Goal: Task Accomplishment & Management: Manage account settings

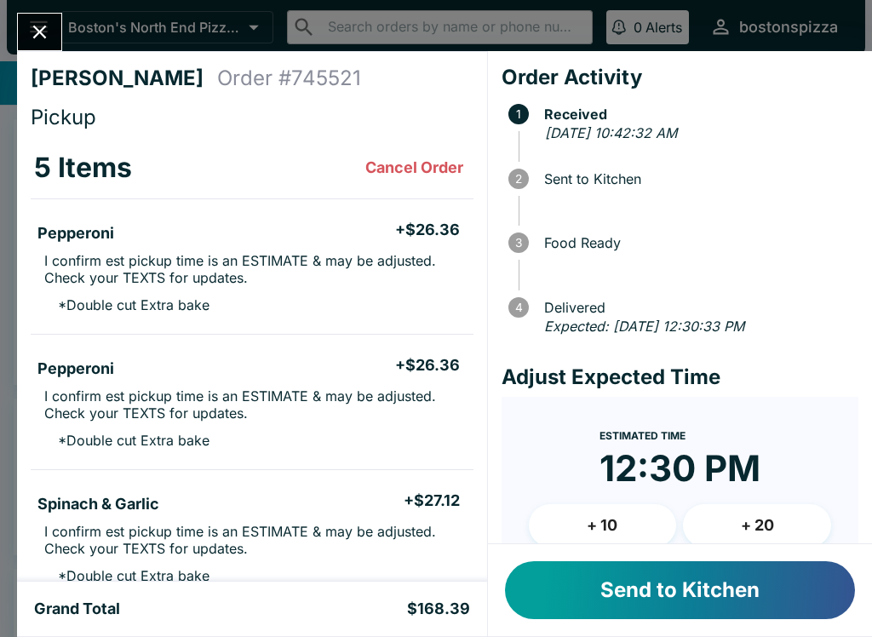
click at [759, 592] on button "Send to Kitchen" at bounding box center [680, 590] width 350 height 58
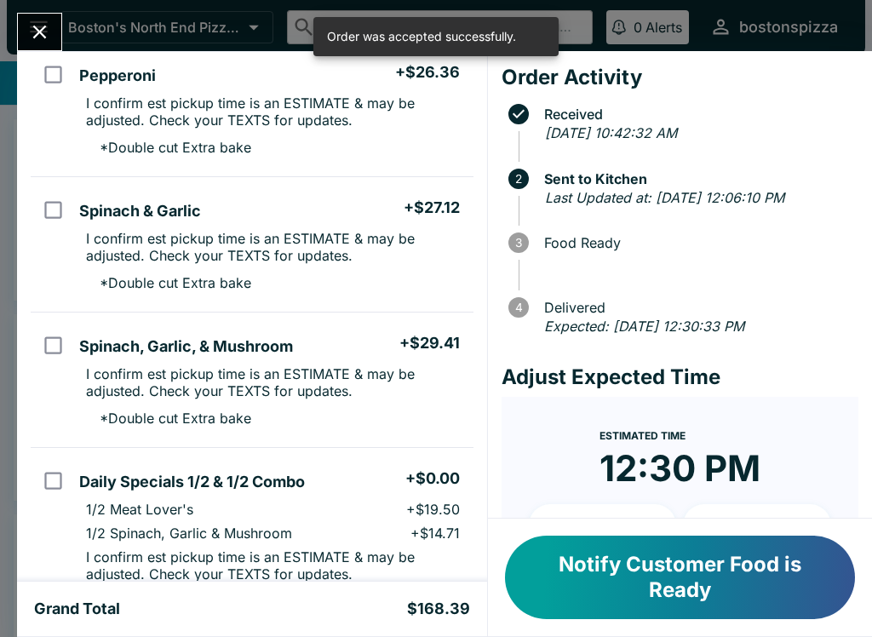
scroll to position [291, 0]
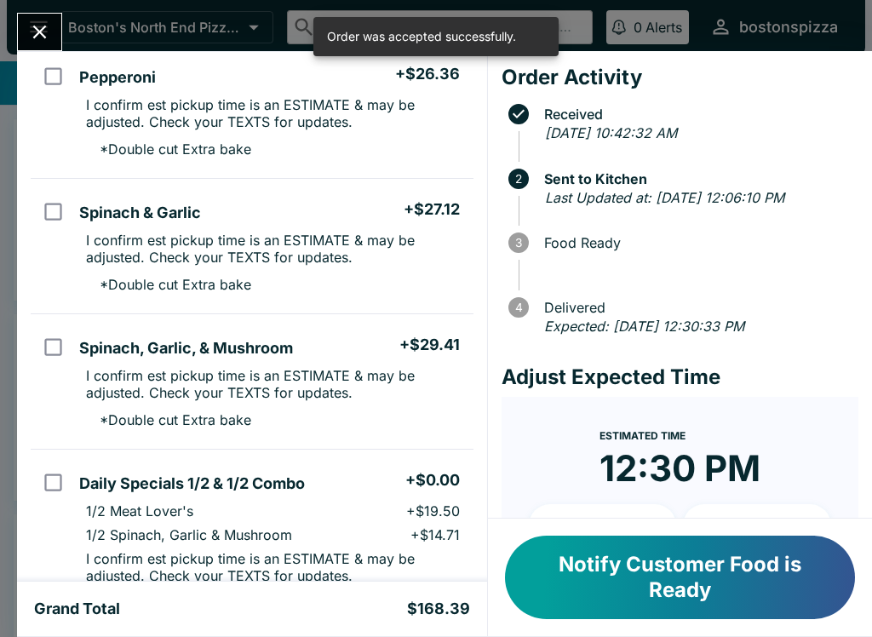
click at [675, 442] on span "Estimated Time" at bounding box center [642, 435] width 86 height 13
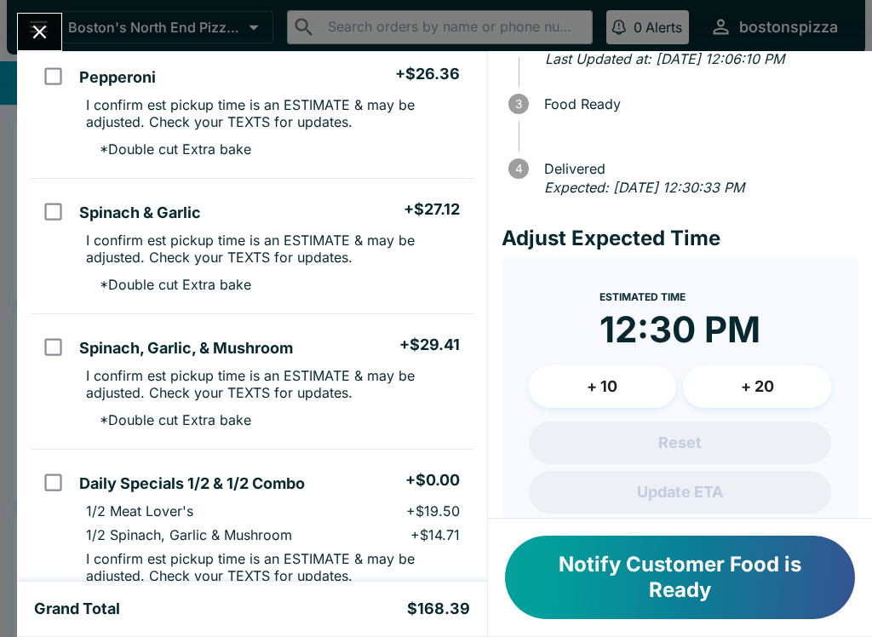
scroll to position [185, 0]
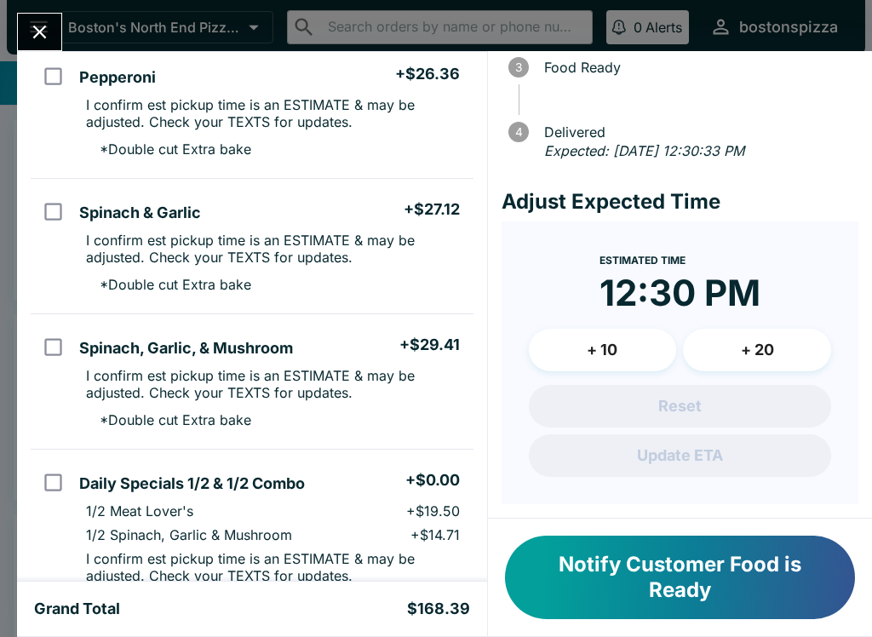
click at [726, 371] on button "+ 20" at bounding box center [757, 350] width 148 height 43
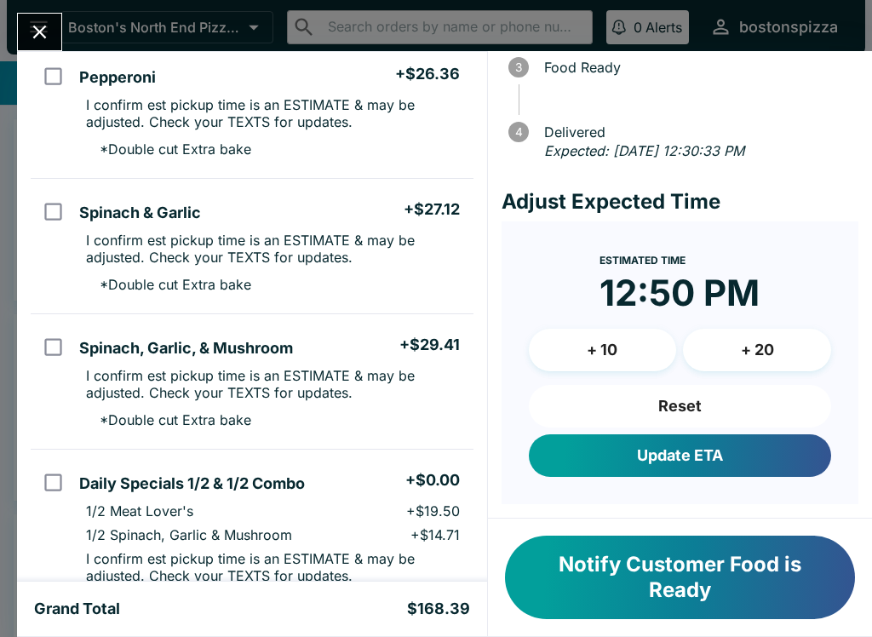
click at [623, 350] on button "+ 10" at bounding box center [603, 350] width 148 height 43
click at [54, 32] on button "Close" at bounding box center [39, 32] width 43 height 37
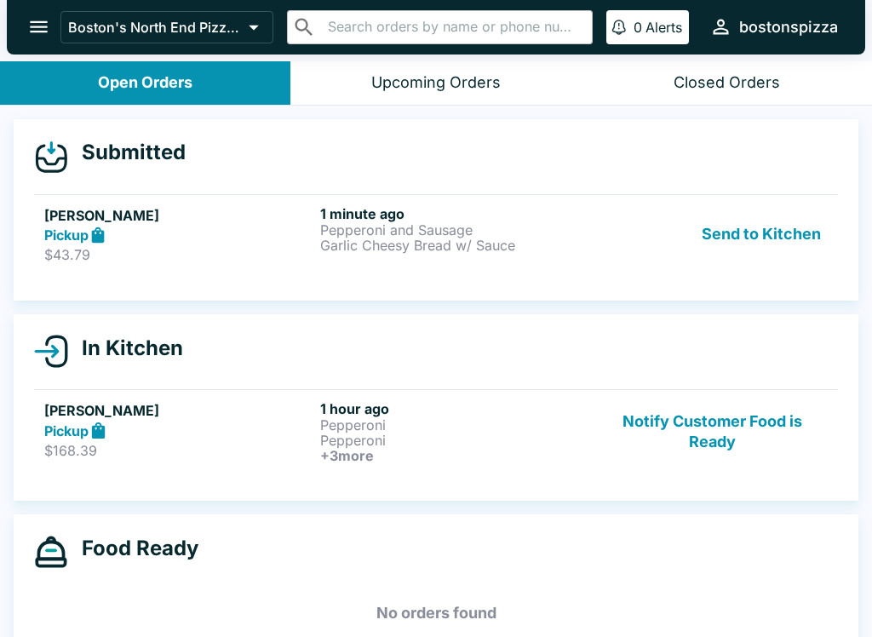
click at [336, 429] on p "Pepperoni" at bounding box center [454, 424] width 269 height 15
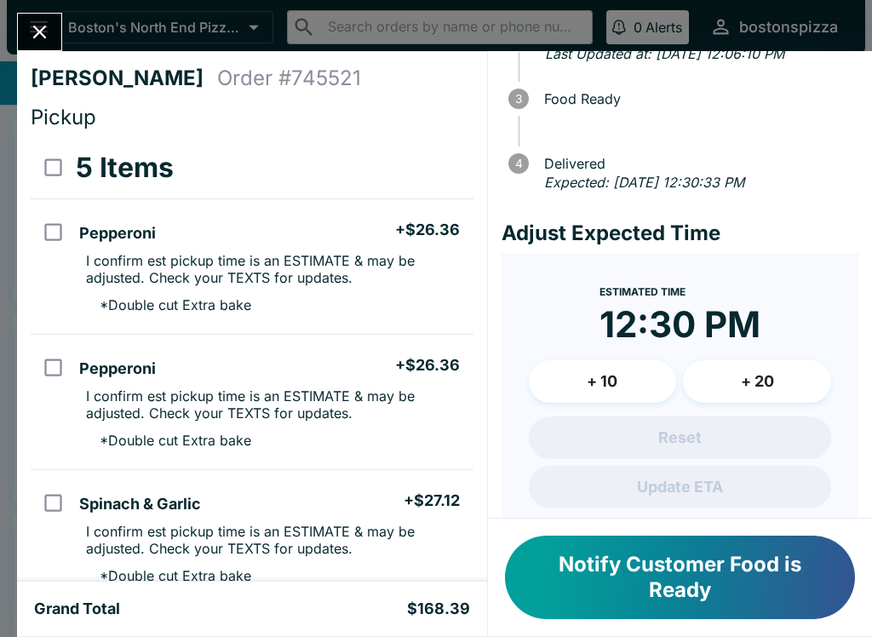
scroll to position [170, 0]
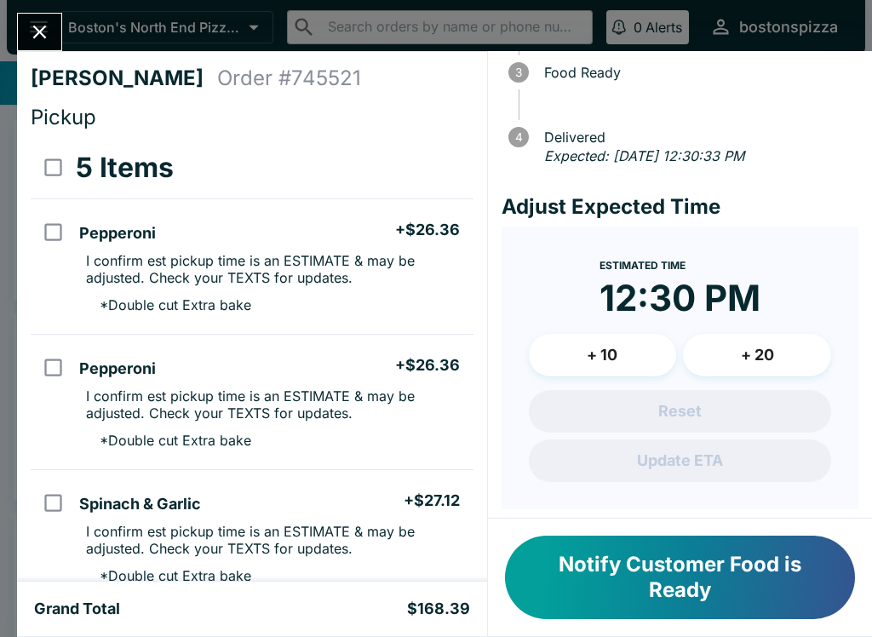
click at [609, 376] on button "+ 10" at bounding box center [603, 355] width 148 height 43
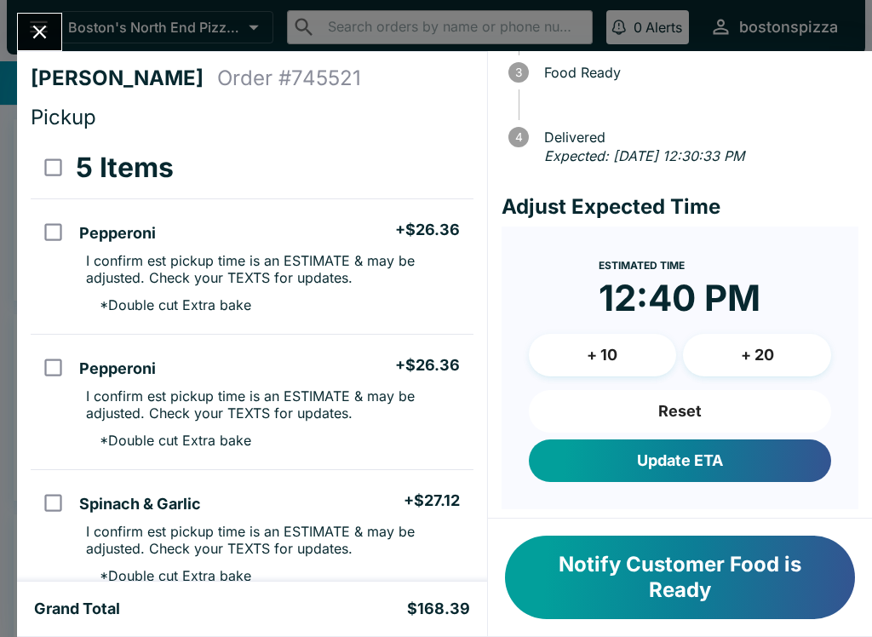
click at [750, 480] on button "Update ETA" at bounding box center [680, 460] width 302 height 43
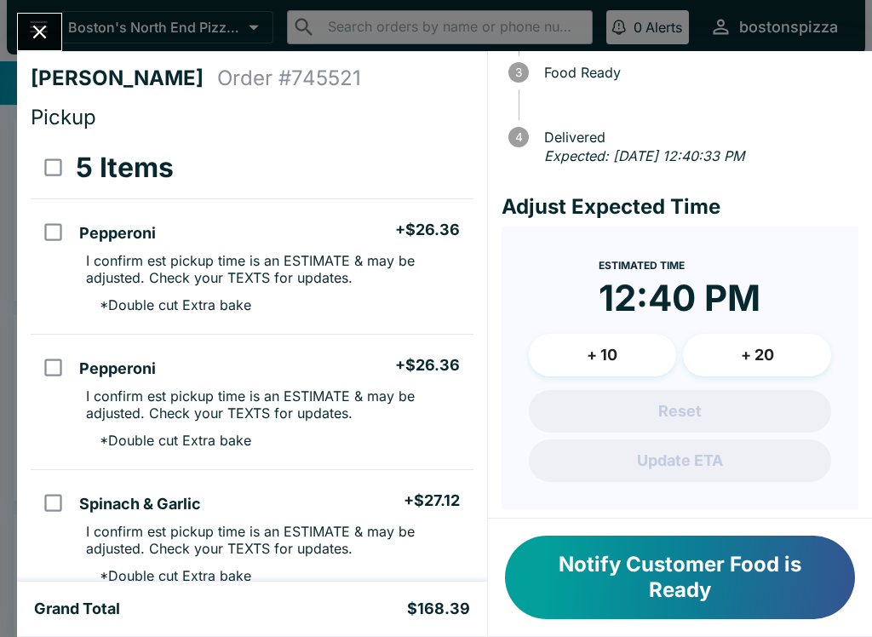
scroll to position [0, 0]
click at [48, 37] on icon "Close" at bounding box center [39, 31] width 23 height 23
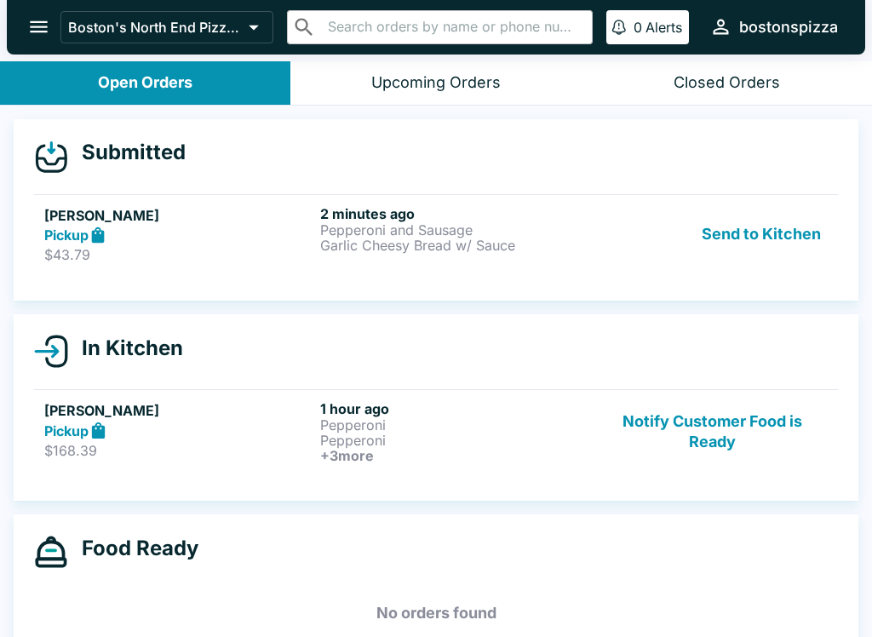
click at [183, 213] on h5 "[PERSON_NAME]" at bounding box center [178, 215] width 269 height 20
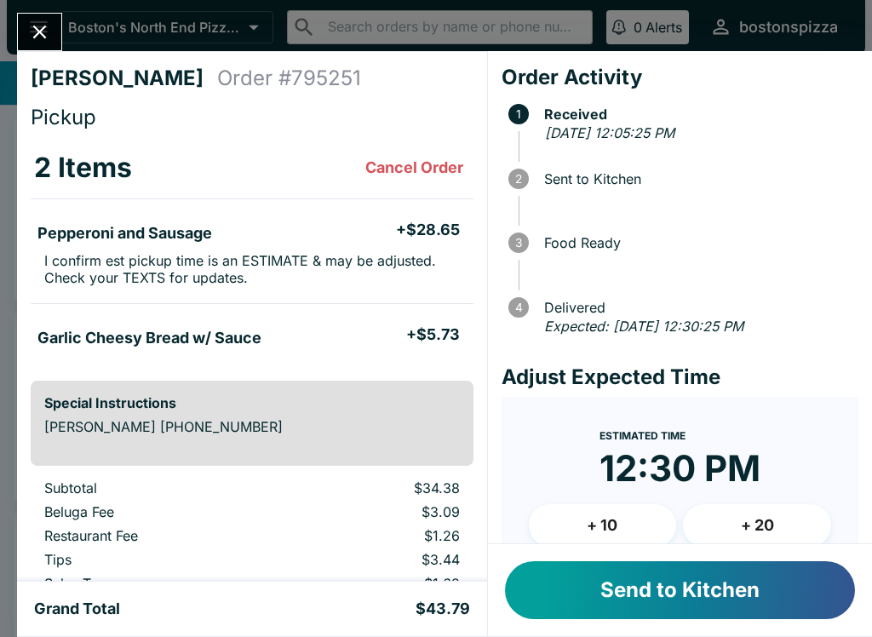
click at [746, 594] on button "Send to Kitchen" at bounding box center [680, 590] width 350 height 58
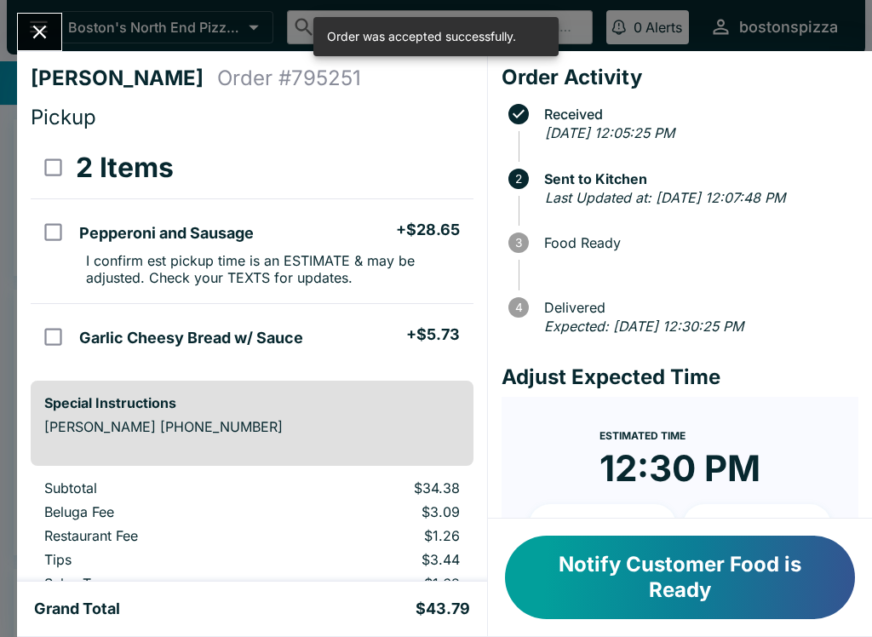
scroll to position [155, 0]
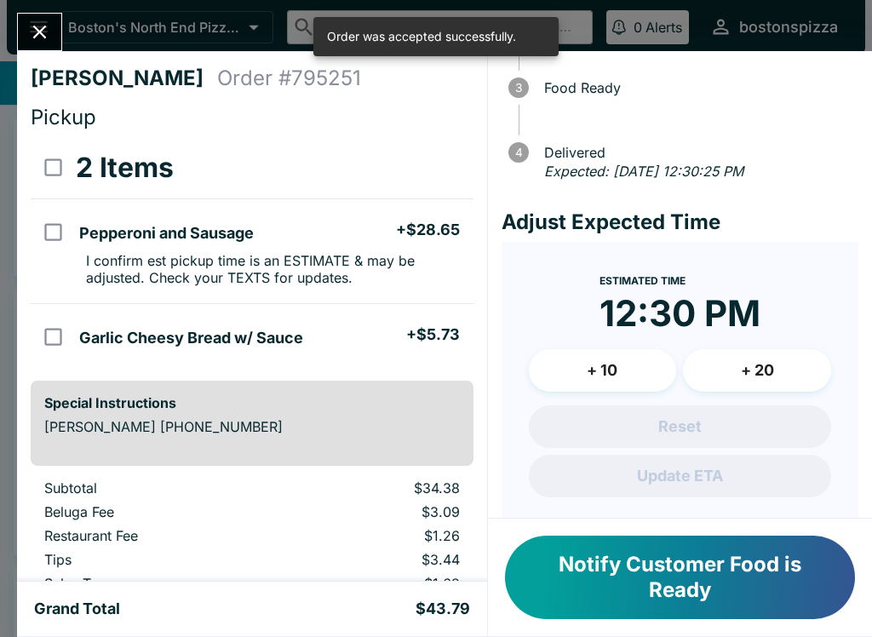
click at [622, 377] on button "+ 10" at bounding box center [603, 370] width 148 height 43
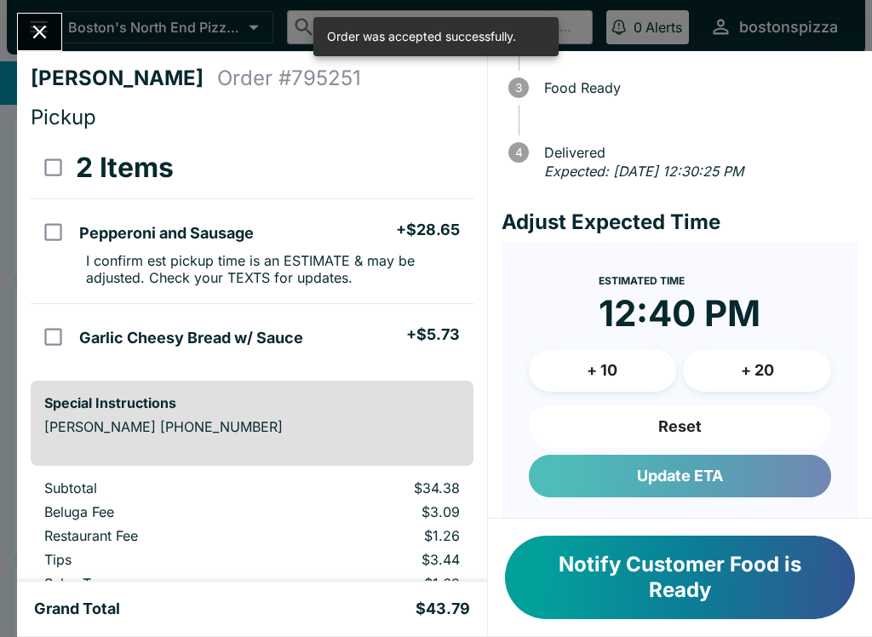
click at [707, 487] on button "Update ETA" at bounding box center [680, 476] width 302 height 43
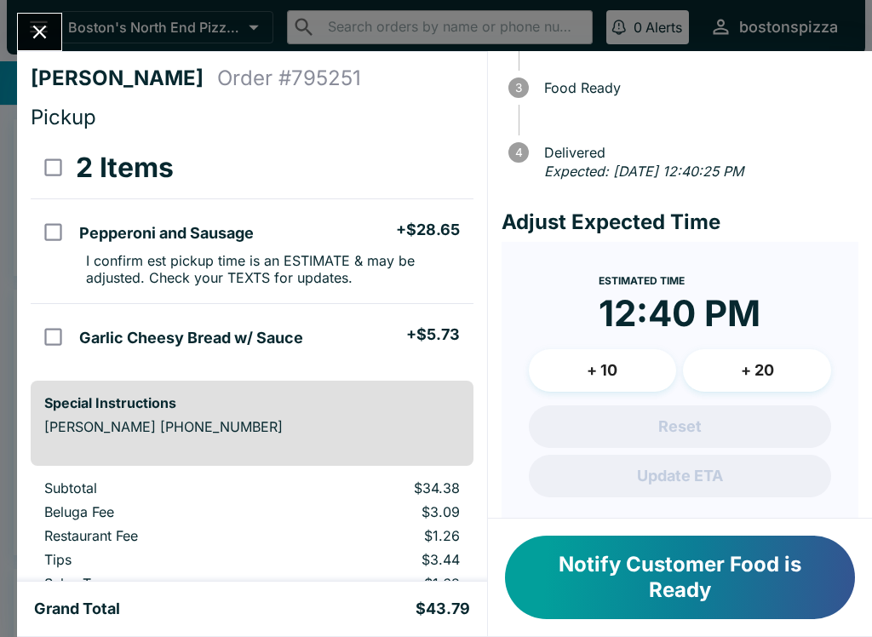
click at [56, 62] on div "[PERSON_NAME] Order # 795251 Pickup 2 Items Pepperoni and Sausage + $28.65 I co…" at bounding box center [252, 316] width 470 height 530
click at [59, 28] on button "Close" at bounding box center [39, 32] width 43 height 37
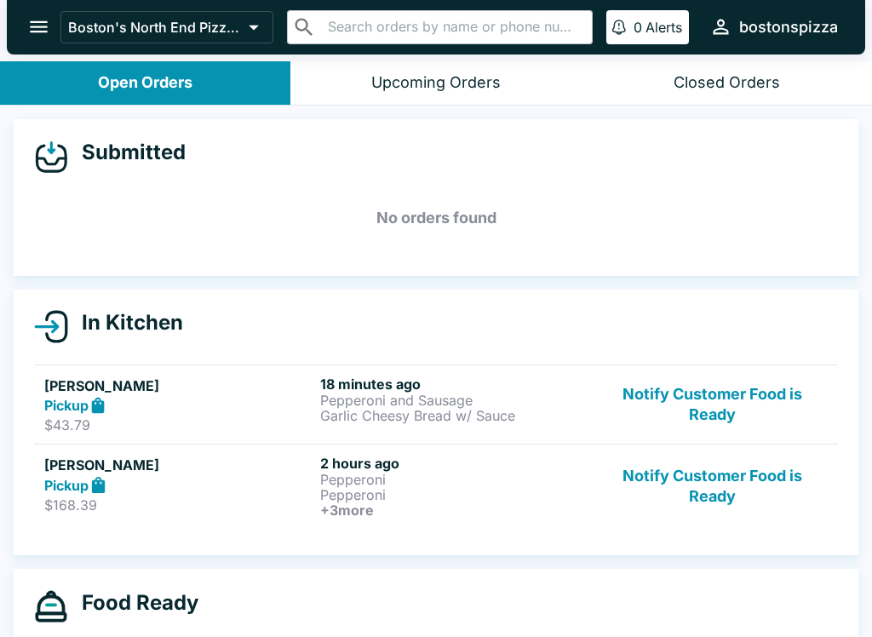
click at [197, 385] on h5 "[PERSON_NAME]" at bounding box center [178, 385] width 269 height 20
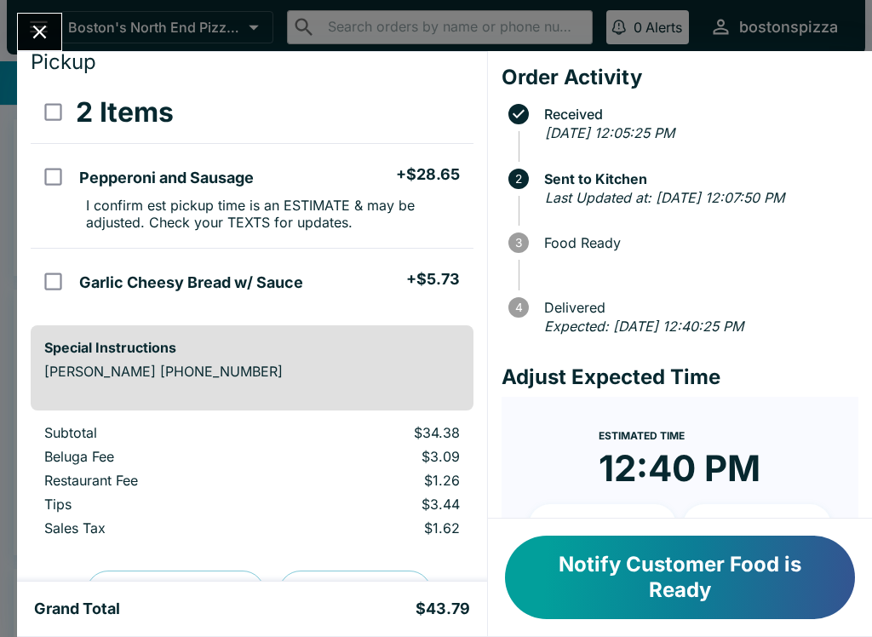
scroll to position [56, 0]
click at [44, 16] on button "Close" at bounding box center [39, 32] width 43 height 37
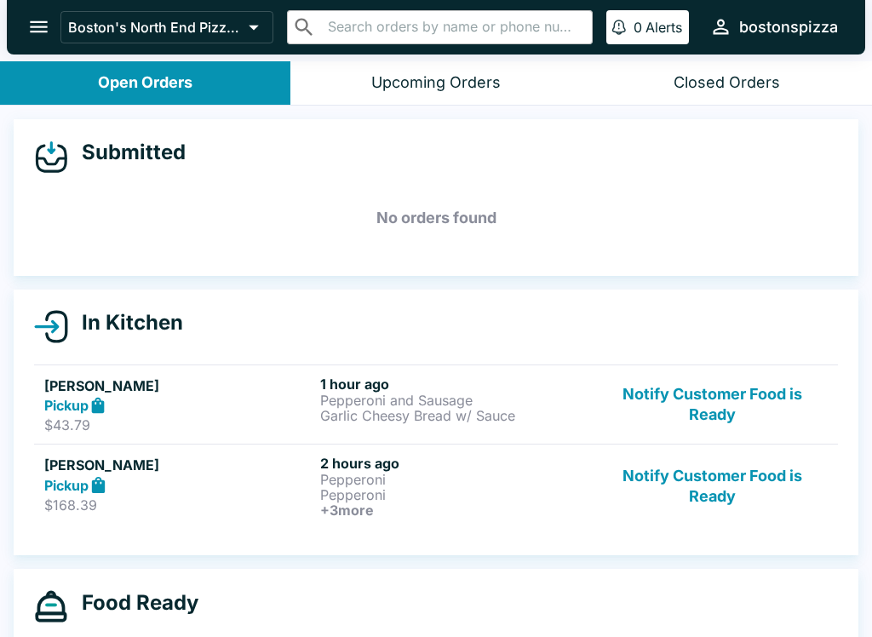
click at [731, 421] on button "Notify Customer Food is Ready" at bounding box center [712, 404] width 231 height 59
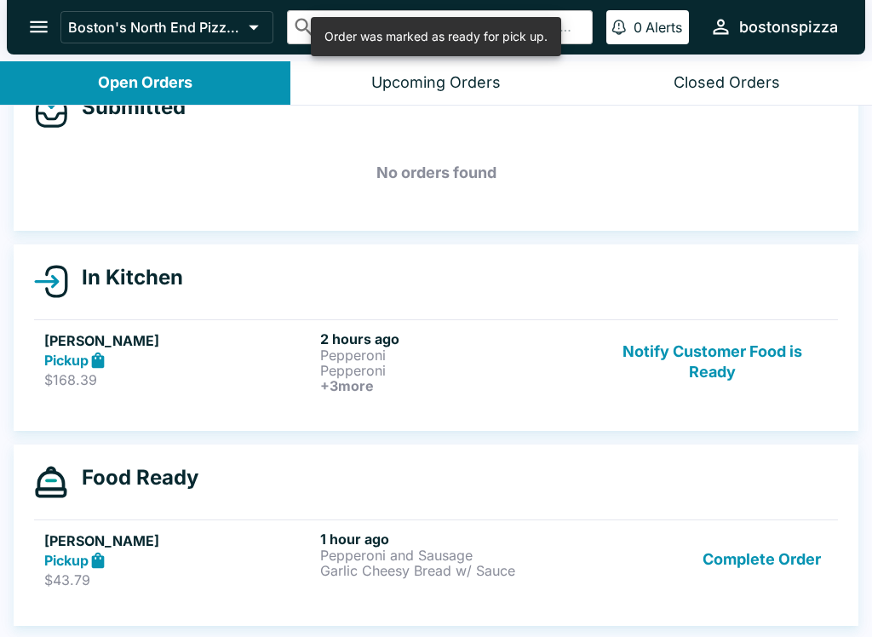
scroll to position [45, 0]
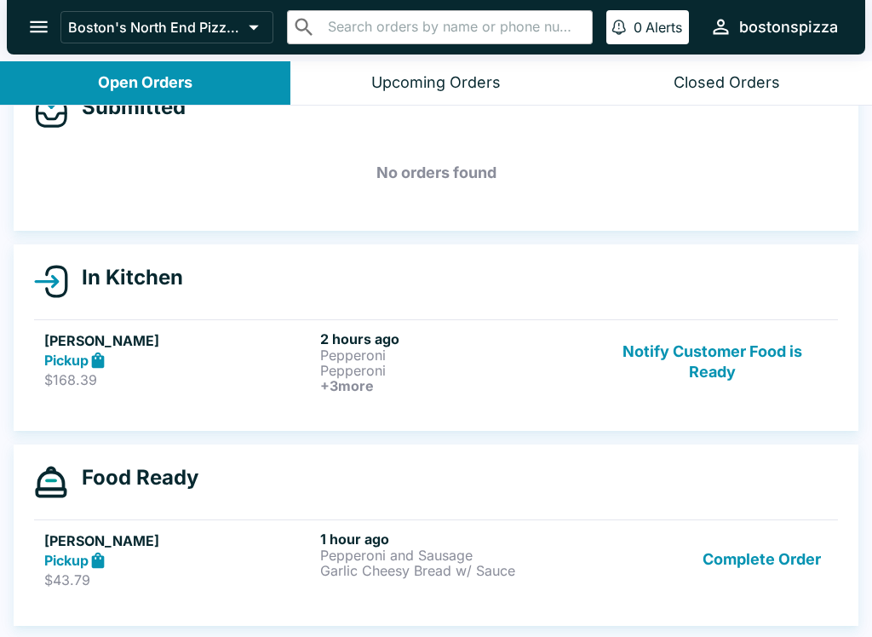
click at [725, 339] on button "Notify Customer Food is Ready" at bounding box center [712, 361] width 231 height 63
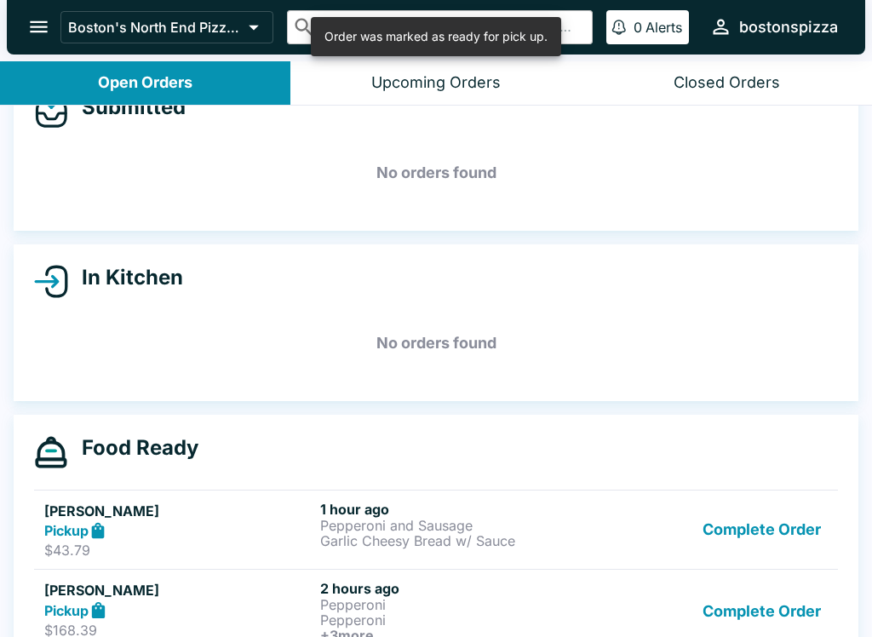
click at [773, 535] on button "Complete Order" at bounding box center [761, 529] width 132 height 59
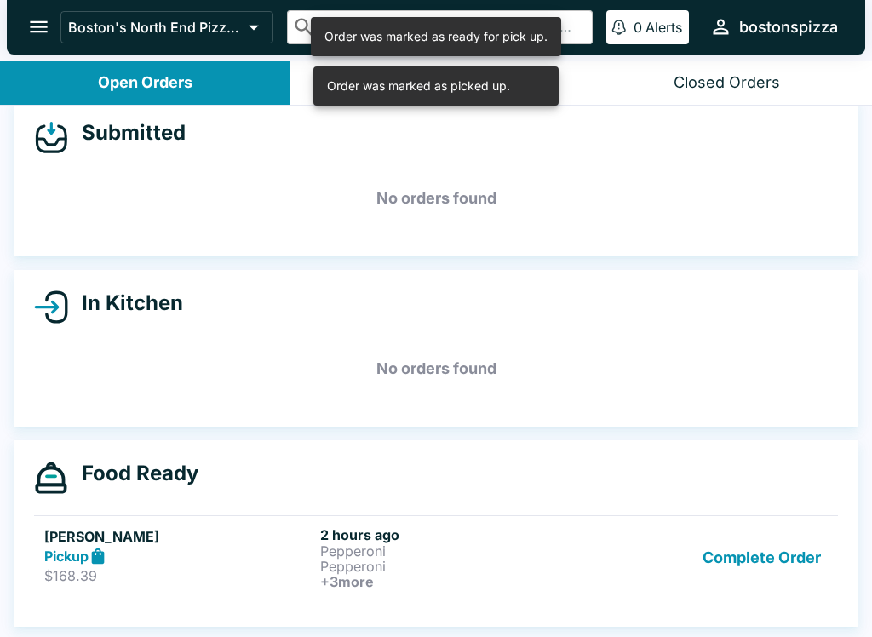
scroll to position [20, 0]
click at [776, 554] on button "Complete Order" at bounding box center [761, 557] width 132 height 63
